Goal: Task Accomplishment & Management: Manage account settings

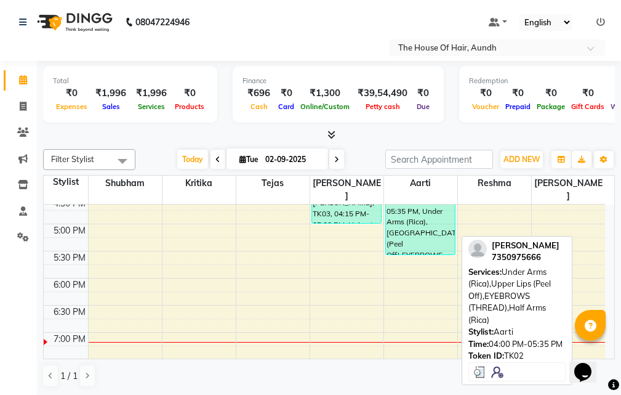
scroll to position [530, 0]
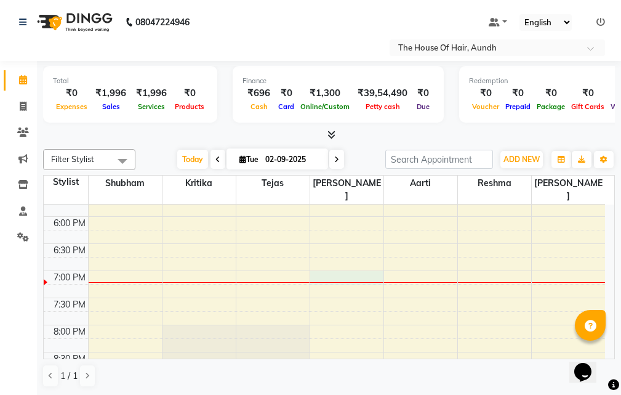
click at [330, 264] on div "8:00 AM 8:30 AM 9:00 AM 9:30 AM 10:00 AM 10:30 AM 11:00 AM 11:30 AM 12:00 PM 12…" at bounding box center [325, 54] width 562 height 758
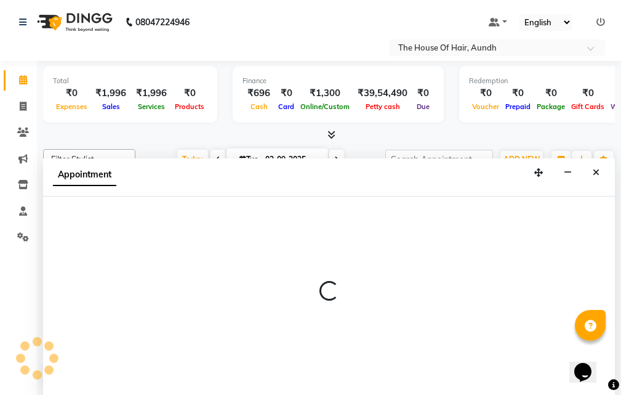
scroll to position [1, 0]
select select "32779"
select select "1140"
select select "tentative"
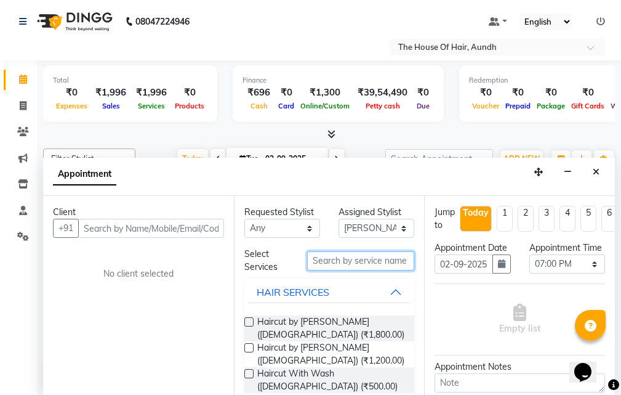
click at [329, 258] on input "text" at bounding box center [360, 260] width 107 height 19
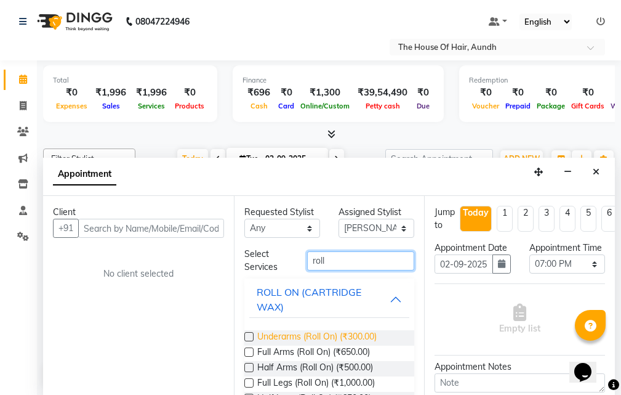
scroll to position [62, 0]
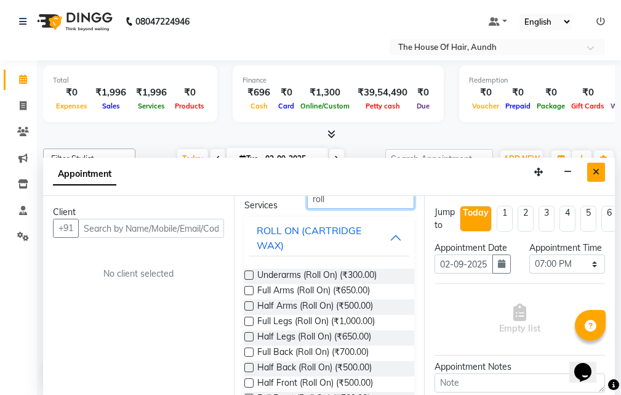
type input "roll"
click at [597, 171] on icon "Close" at bounding box center [596, 171] width 7 height 9
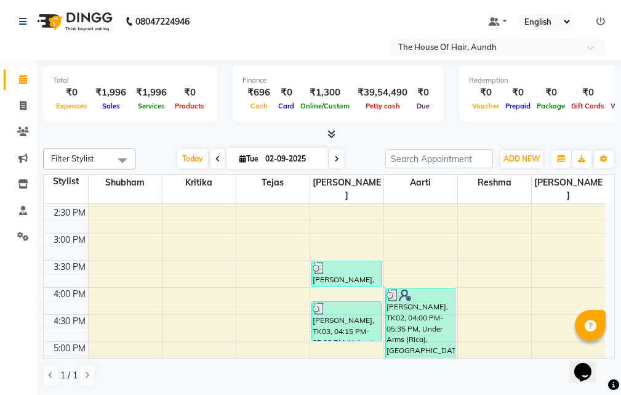
scroll to position [345, 0]
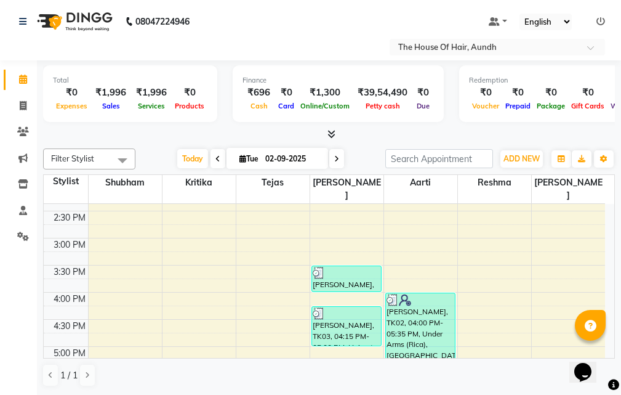
click at [334, 158] on icon at bounding box center [336, 158] width 5 height 7
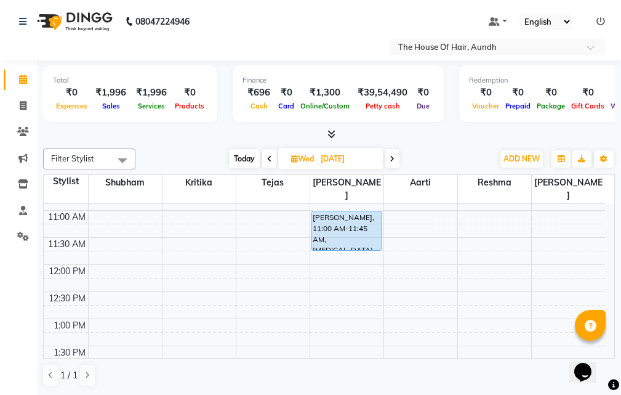
scroll to position [99, 0]
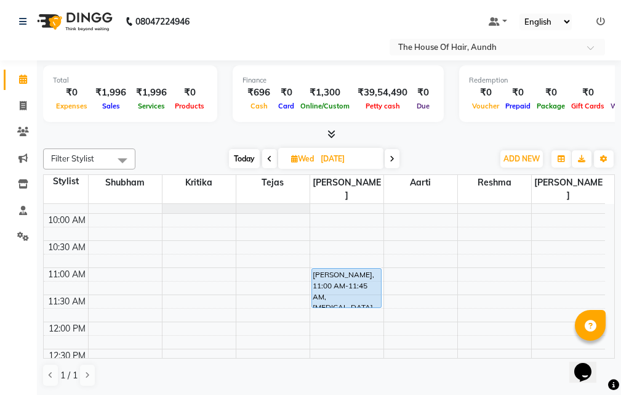
click at [242, 161] on span "Today" at bounding box center [244, 158] width 31 height 19
type input "02-09-2025"
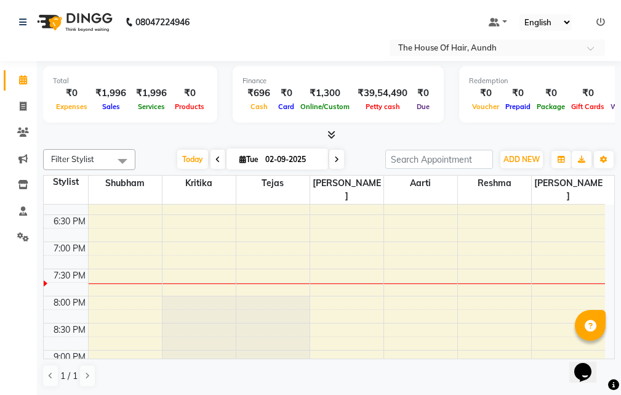
scroll to position [530, 0]
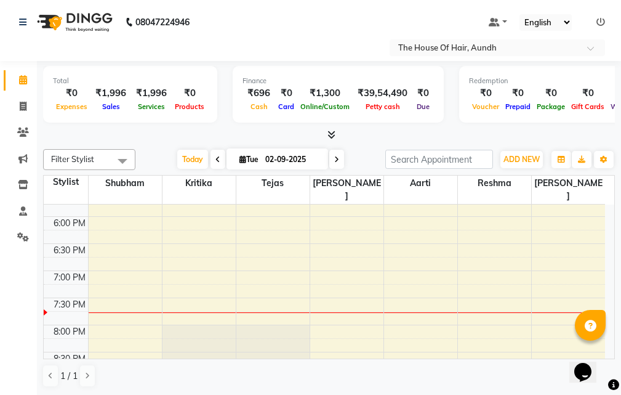
click at [328, 265] on div "8:00 AM 8:30 AM 9:00 AM 9:30 AM 10:00 AM 10:30 AM 11:00 AM 11:30 AM 12:00 PM 12…" at bounding box center [325, 54] width 562 height 758
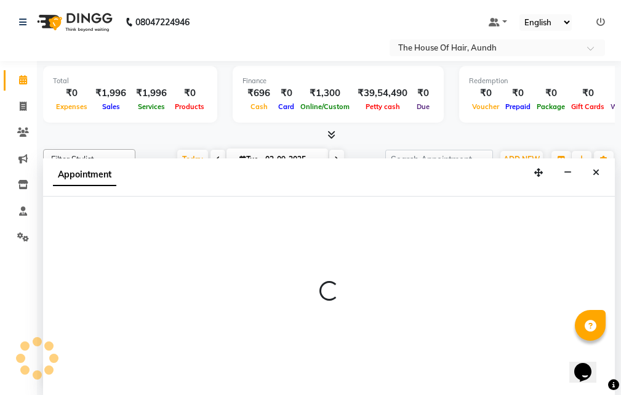
scroll to position [1, 0]
select select "32779"
select select "tentative"
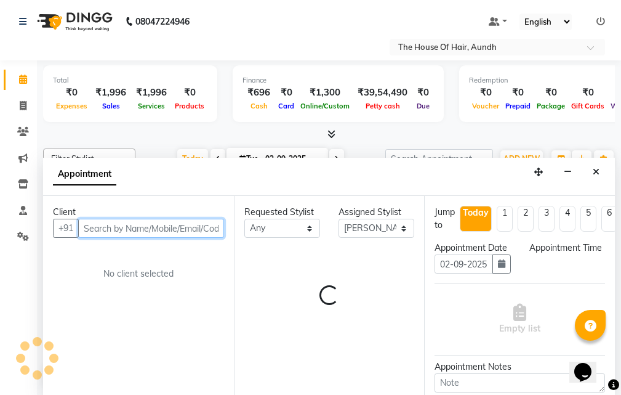
select select "1140"
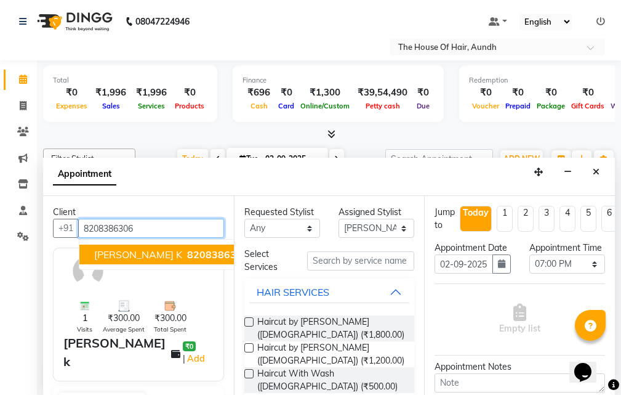
click at [187, 258] on span "8208386306" at bounding box center [218, 254] width 62 height 12
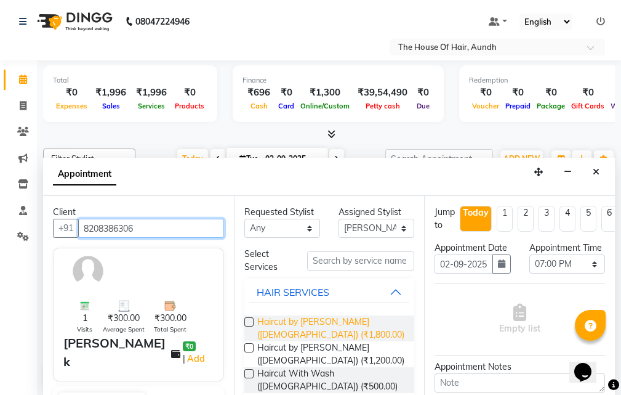
scroll to position [62, 0]
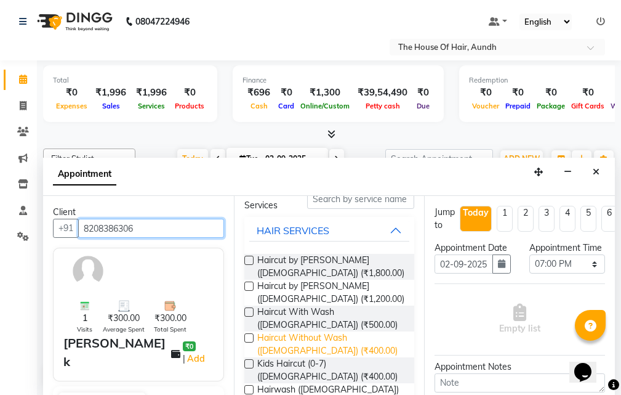
type input "8208386306"
click at [284, 337] on span "Haircut Without Wash ([DEMOGRAPHIC_DATA]) (₹400.00)" at bounding box center [331, 344] width 148 height 26
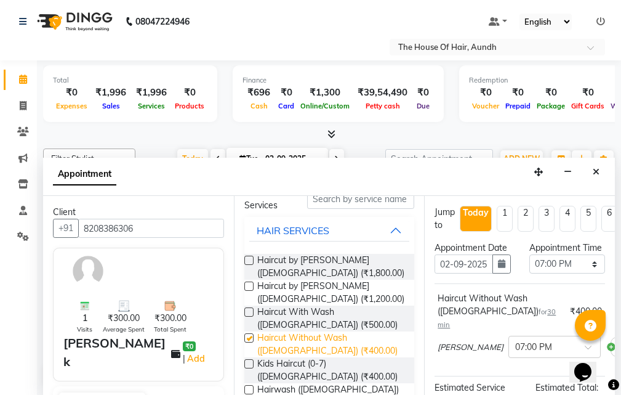
checkbox input "false"
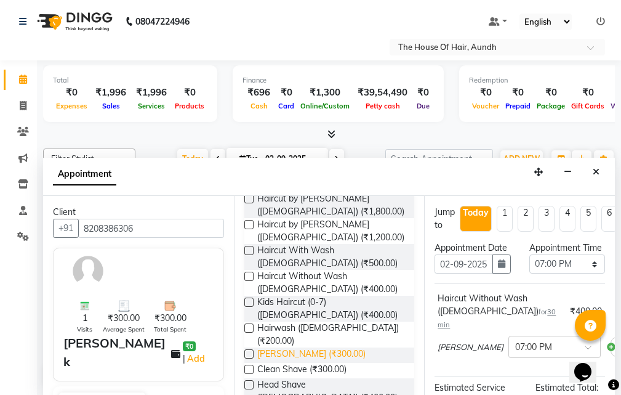
click at [283, 347] on span "[PERSON_NAME] (₹300.00)" at bounding box center [311, 354] width 108 height 15
checkbox input "false"
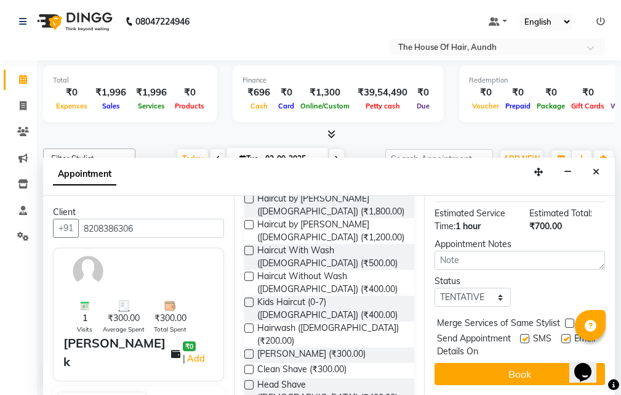
scroll to position [246, 0]
click at [472, 288] on select "Select TENTATIVE CONFIRM CHECK-IN UPCOMING" at bounding box center [473, 297] width 76 height 19
select select "upcoming"
click at [435, 288] on select "Select TENTATIVE CONFIRM CHECK-IN UPCOMING" at bounding box center [473, 297] width 76 height 19
click at [569, 318] on label at bounding box center [569, 322] width 9 height 9
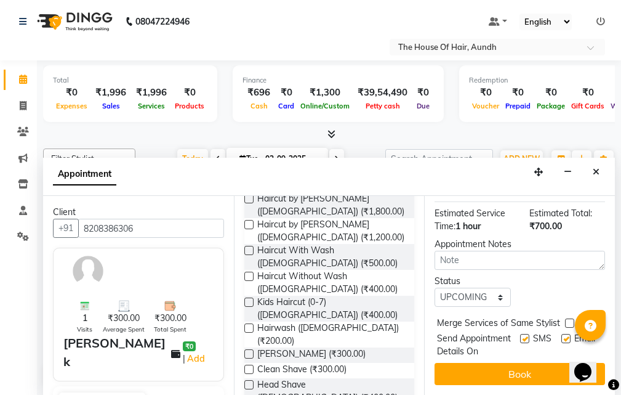
click at [569, 320] on input "checkbox" at bounding box center [569, 324] width 8 height 8
checkbox input "true"
click at [478, 363] on button "Book" at bounding box center [520, 374] width 171 height 22
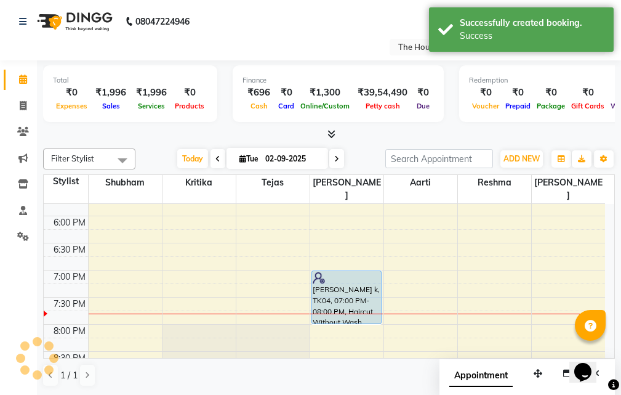
scroll to position [0, 0]
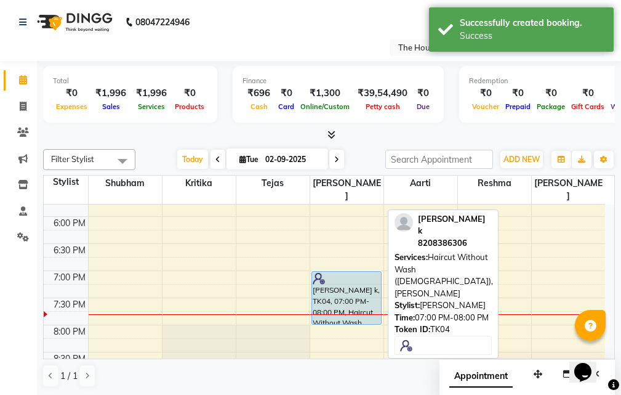
click at [323, 278] on div "[PERSON_NAME] k, TK04, 07:00 PM-08:00 PM, Haircut Without Wash ([DEMOGRAPHIC_DA…" at bounding box center [346, 298] width 69 height 52
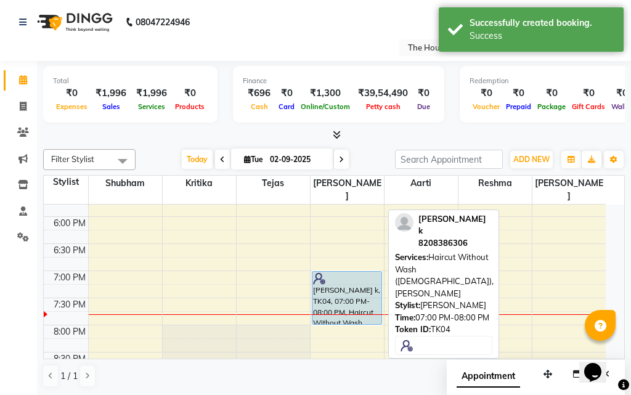
select select "5"
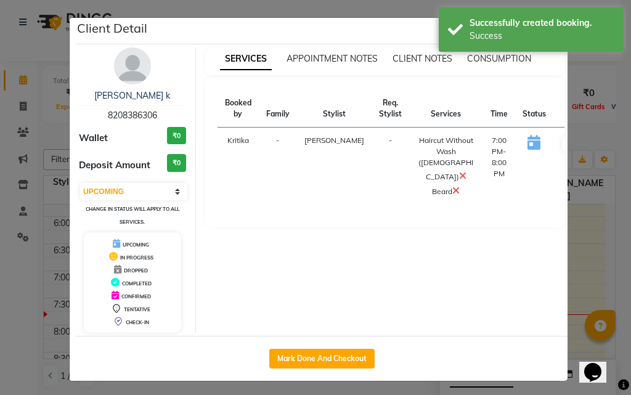
click at [452, 190] on icon at bounding box center [455, 190] width 7 height 10
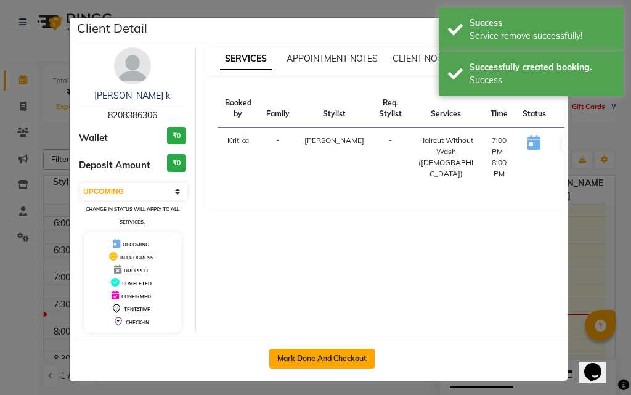
click at [308, 360] on button "Mark Done And Checkout" at bounding box center [321, 359] width 105 height 20
select select "26"
select select "service"
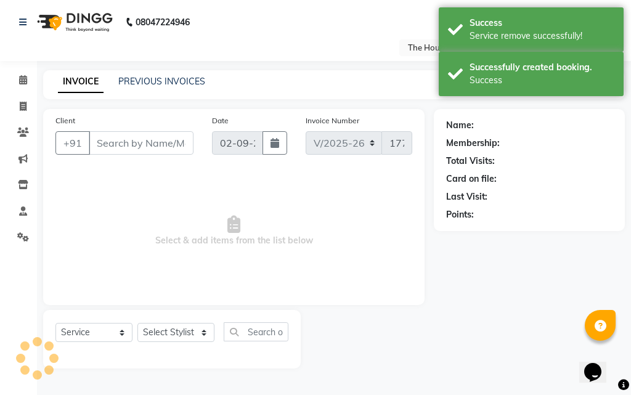
type input "8208386306"
select select "32779"
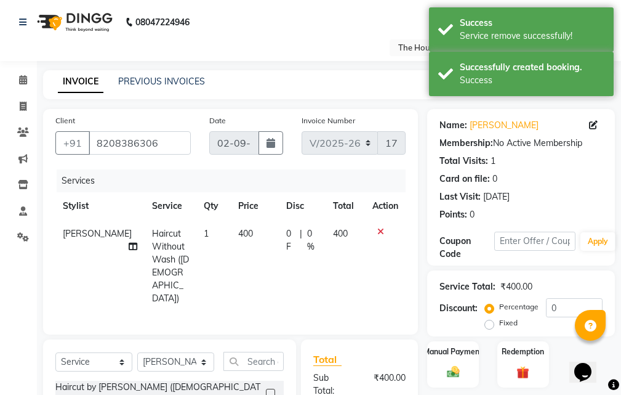
scroll to position [142, 0]
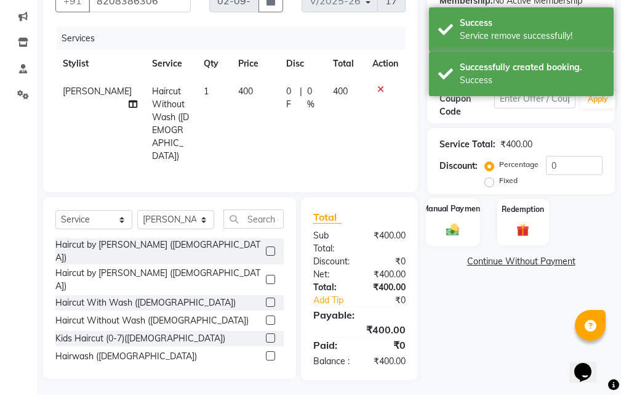
click at [459, 220] on div "Manual Payment" at bounding box center [454, 222] width 54 height 48
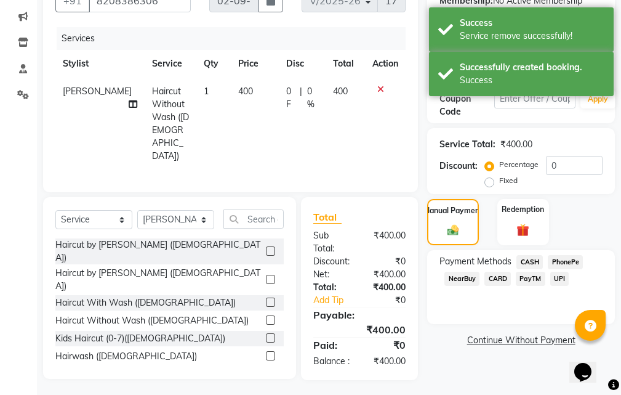
click at [498, 277] on span "CARD" at bounding box center [498, 279] width 26 height 14
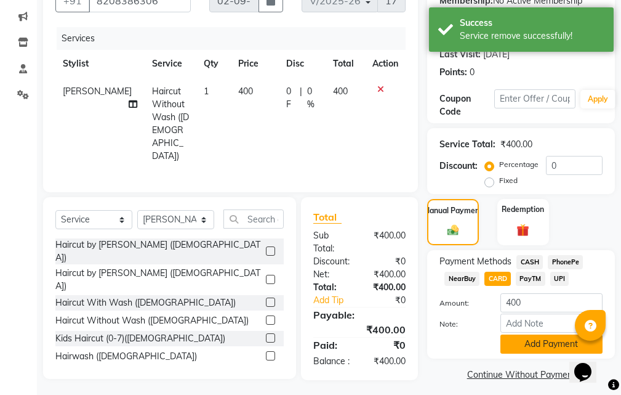
click at [536, 341] on button "Add Payment" at bounding box center [552, 343] width 102 height 19
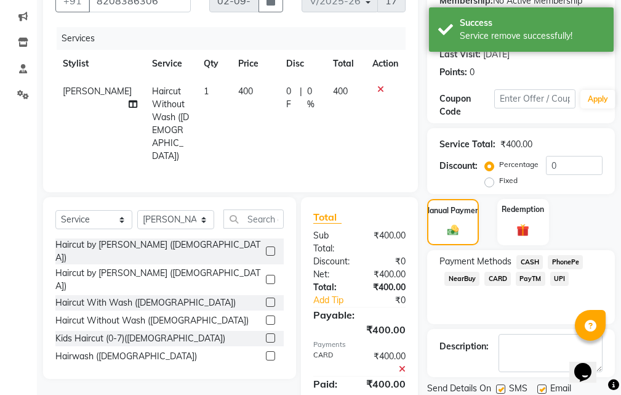
scroll to position [185, 0]
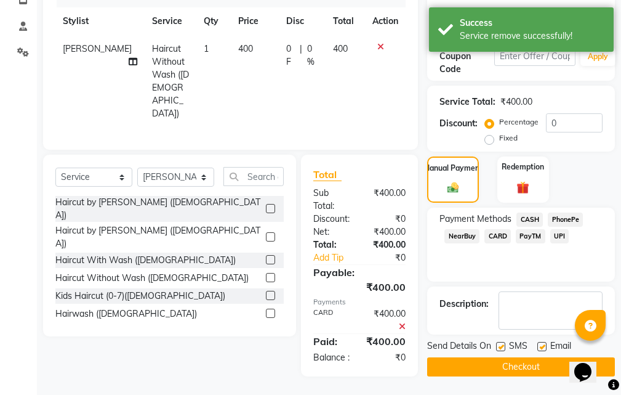
click at [497, 369] on button "Checkout" at bounding box center [521, 366] width 188 height 19
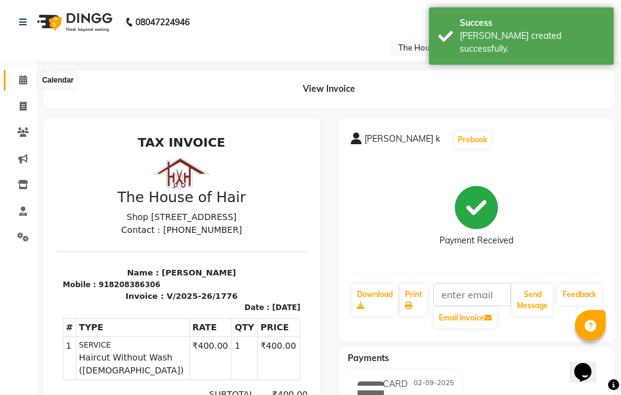
click at [24, 77] on icon at bounding box center [23, 79] width 8 height 9
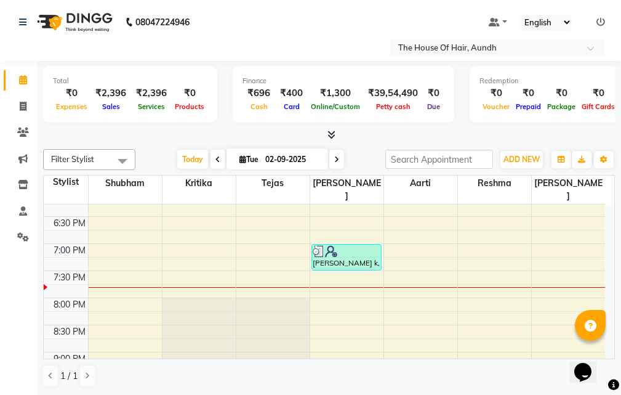
scroll to position [530, 0]
